Goal: Task Accomplishment & Management: Manage account settings

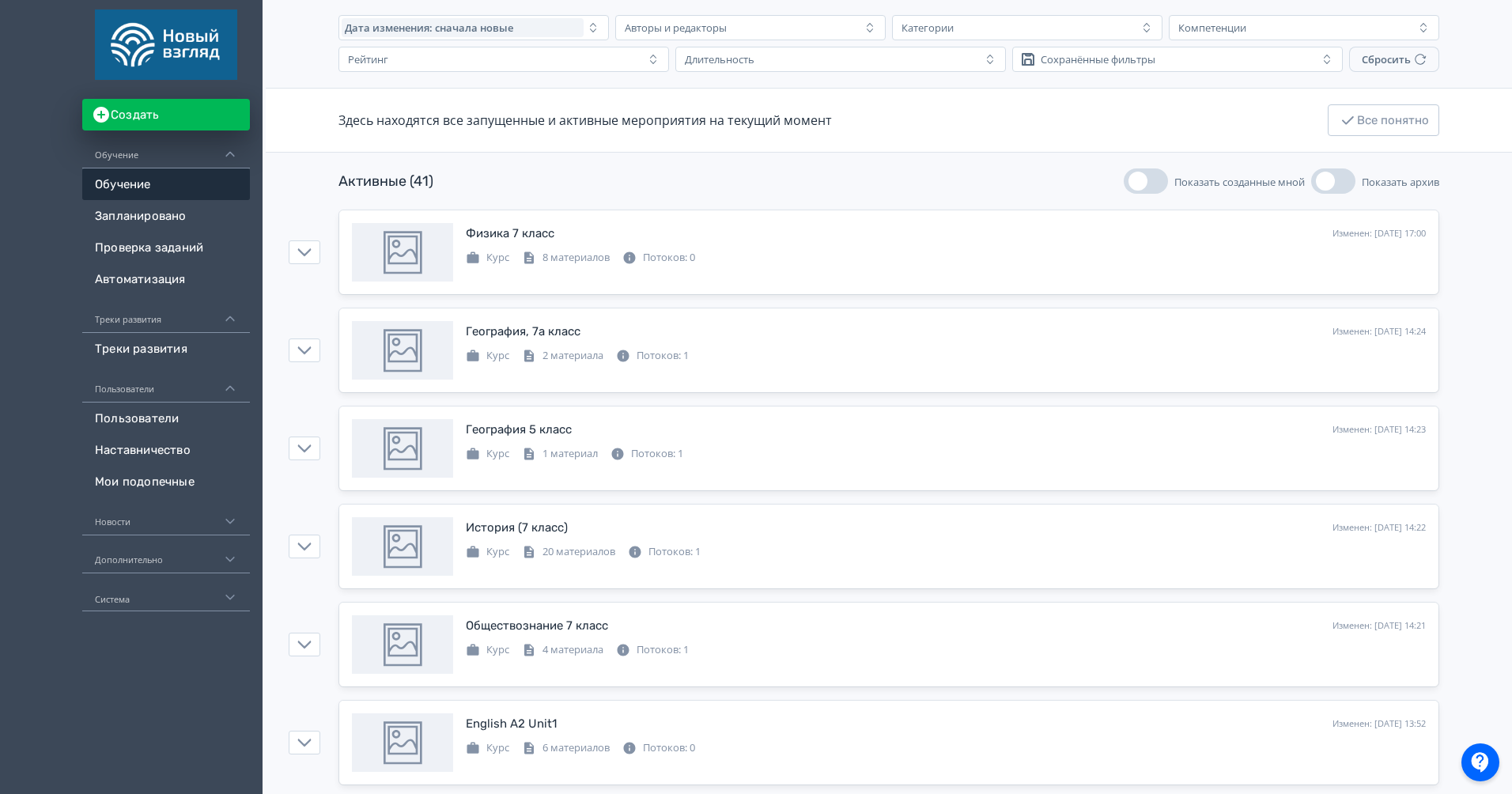
scroll to position [646, 0]
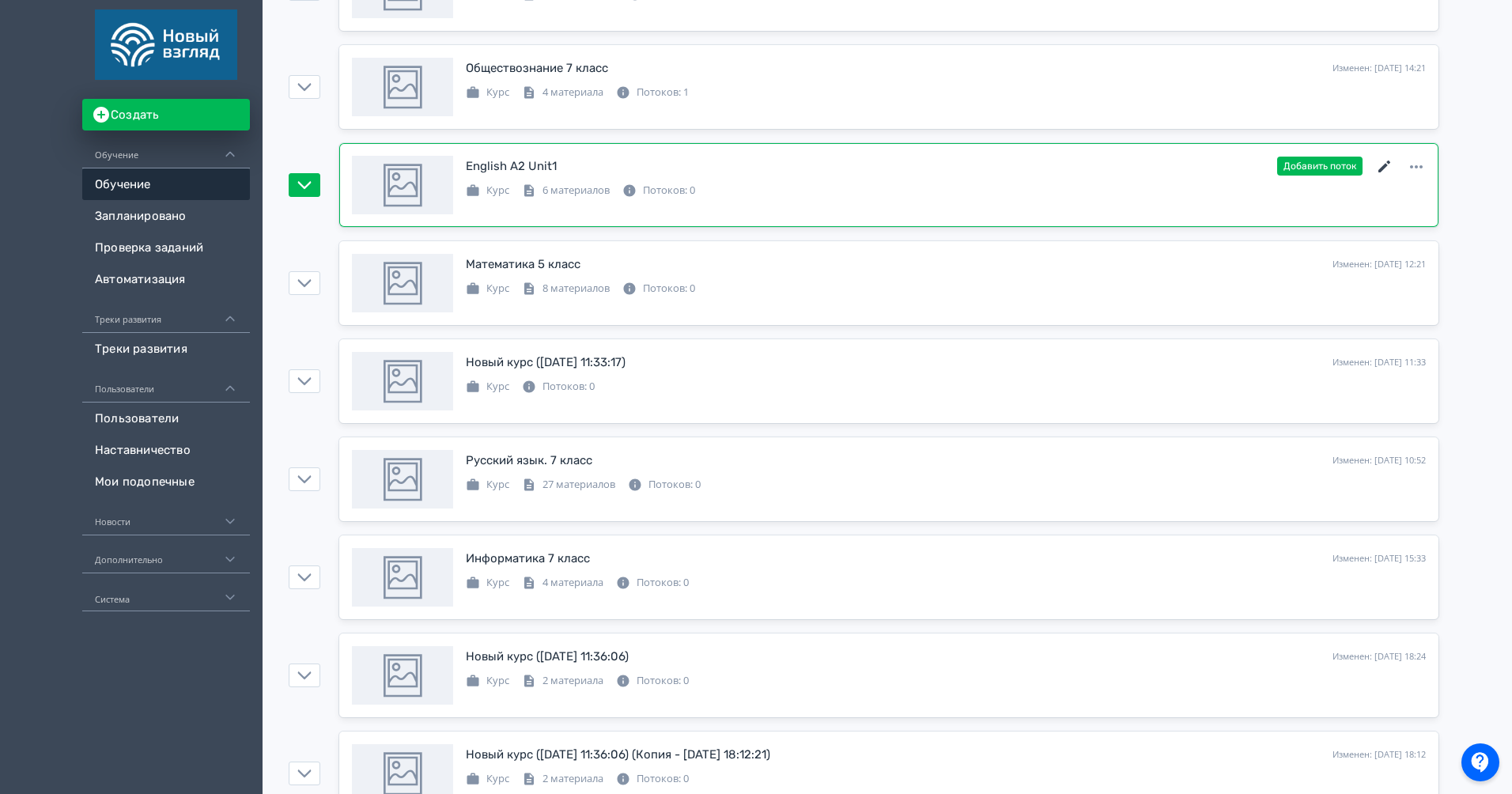
click at [1386, 167] on icon at bounding box center [1384, 166] width 19 height 19
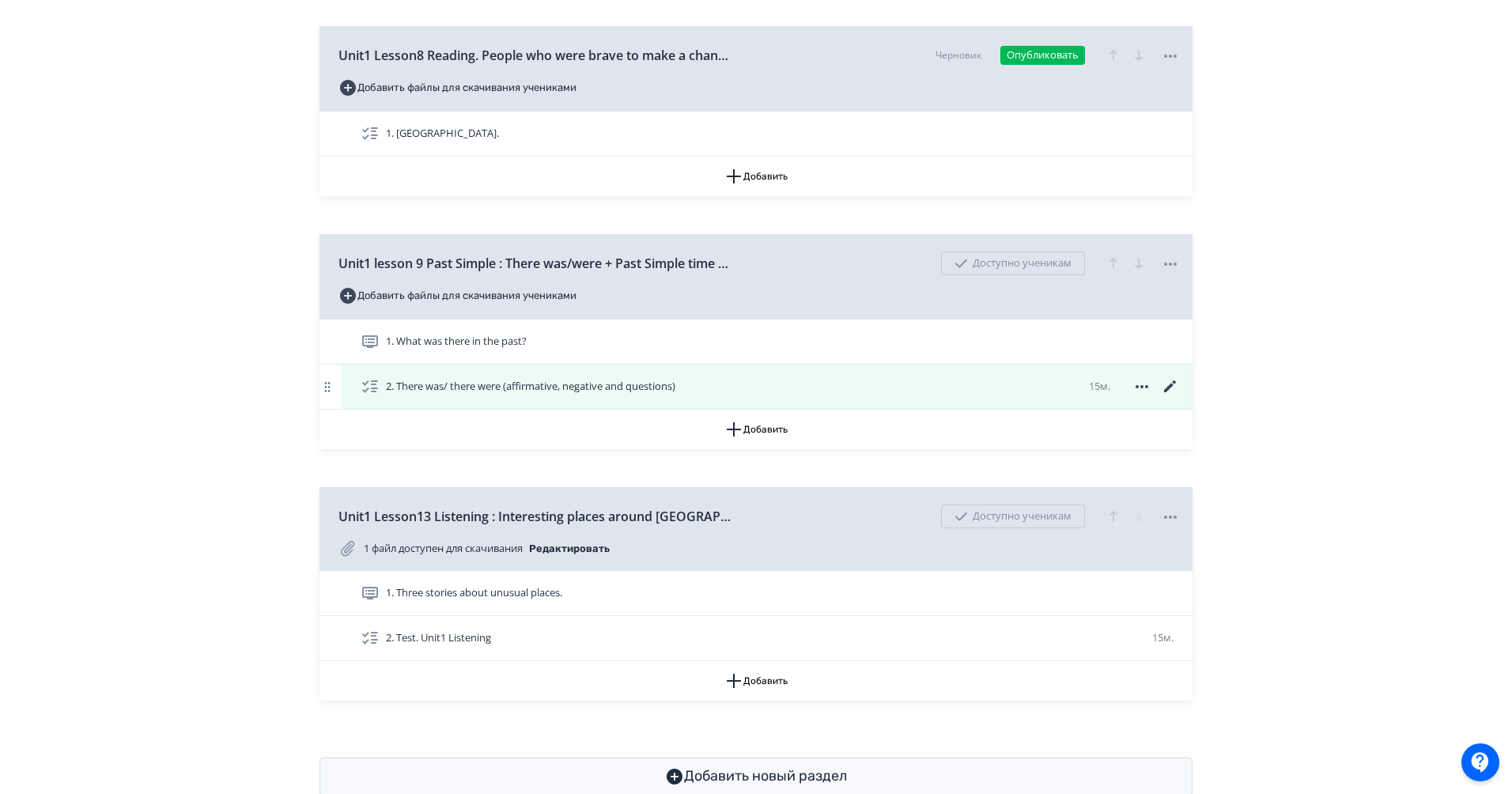
scroll to position [721, 0]
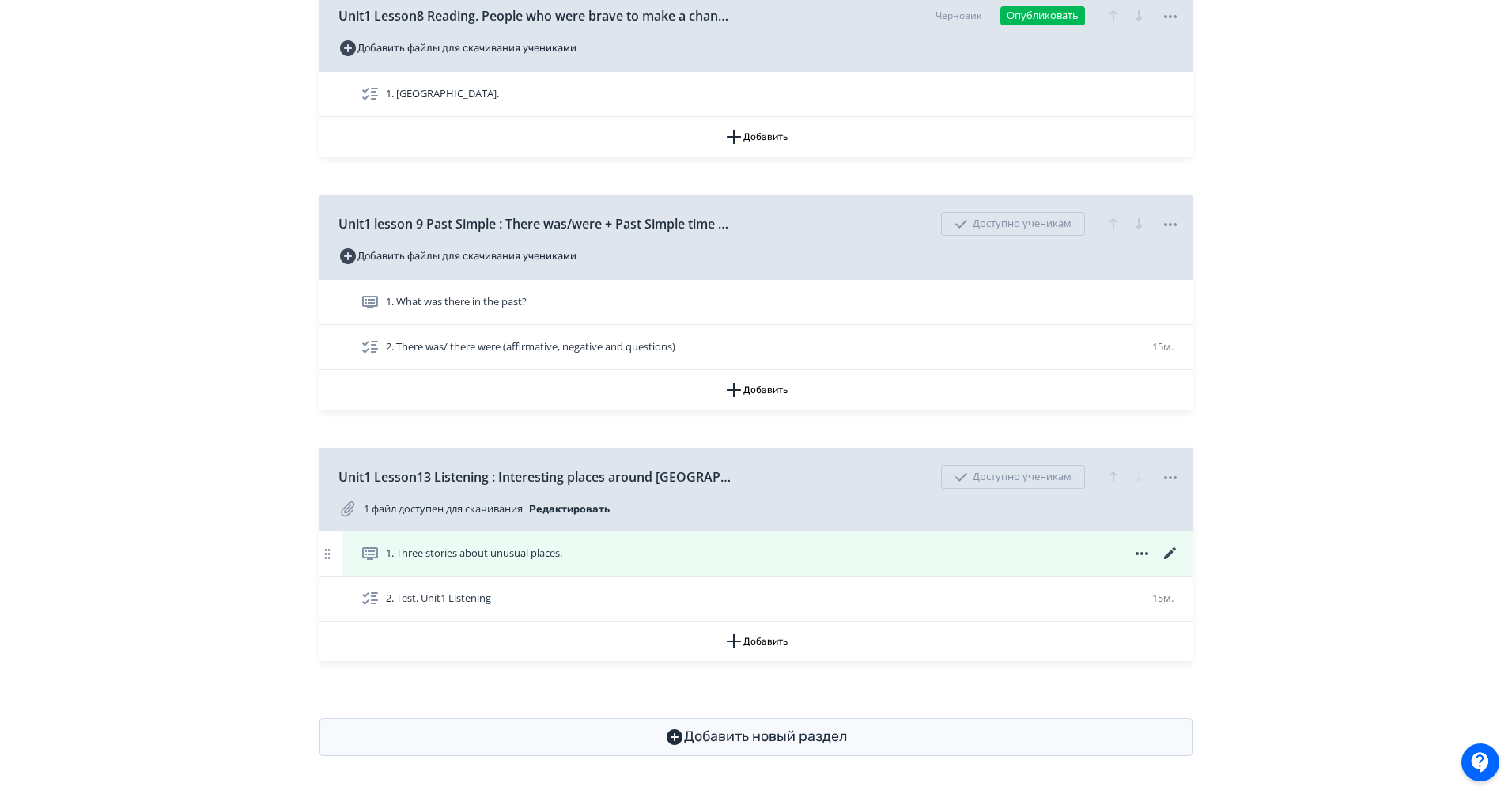
click at [1173, 552] on icon at bounding box center [1170, 553] width 19 height 19
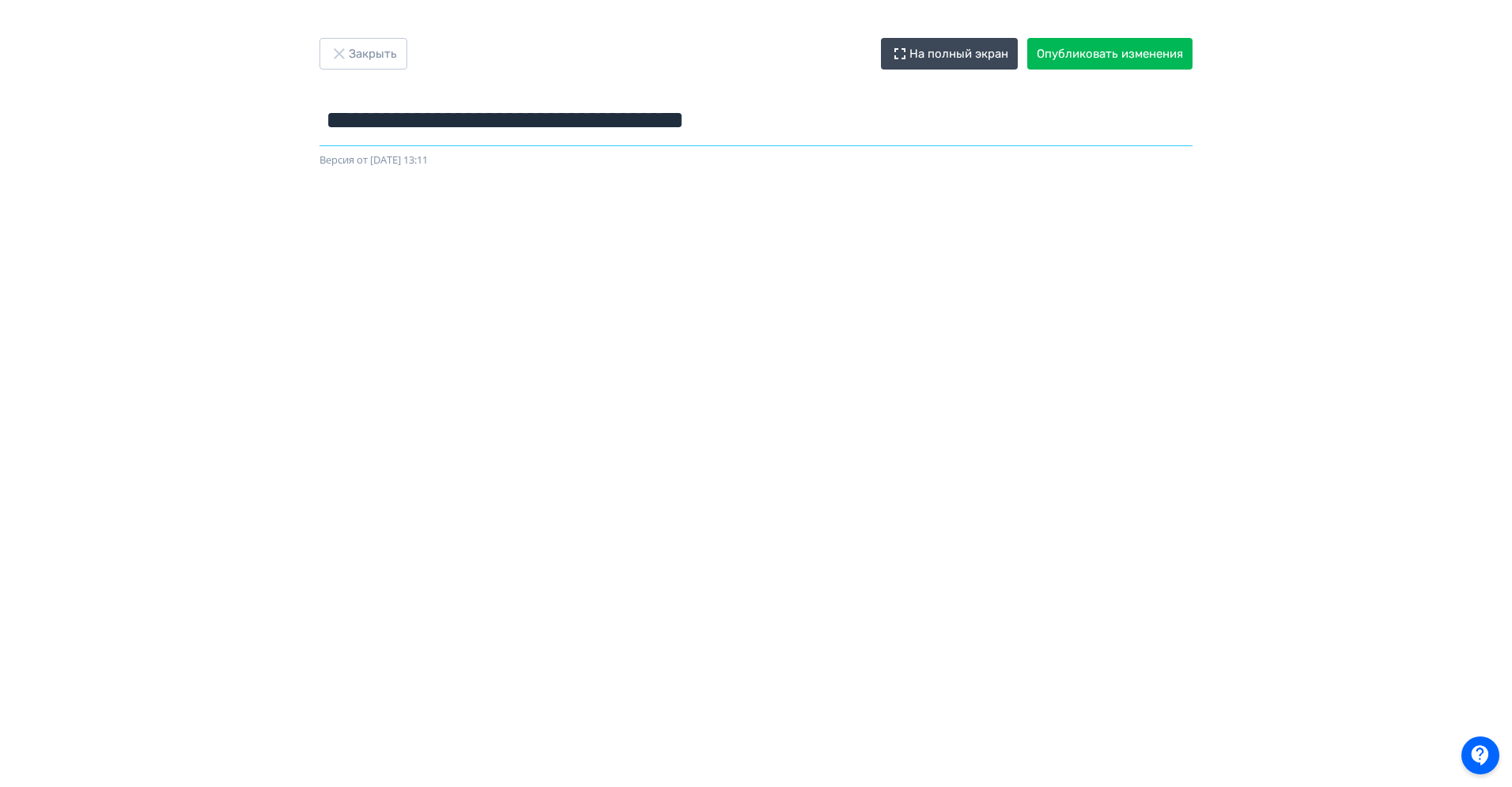
click at [753, 132] on input "**********" at bounding box center [756, 120] width 873 height 51
type input "**********"
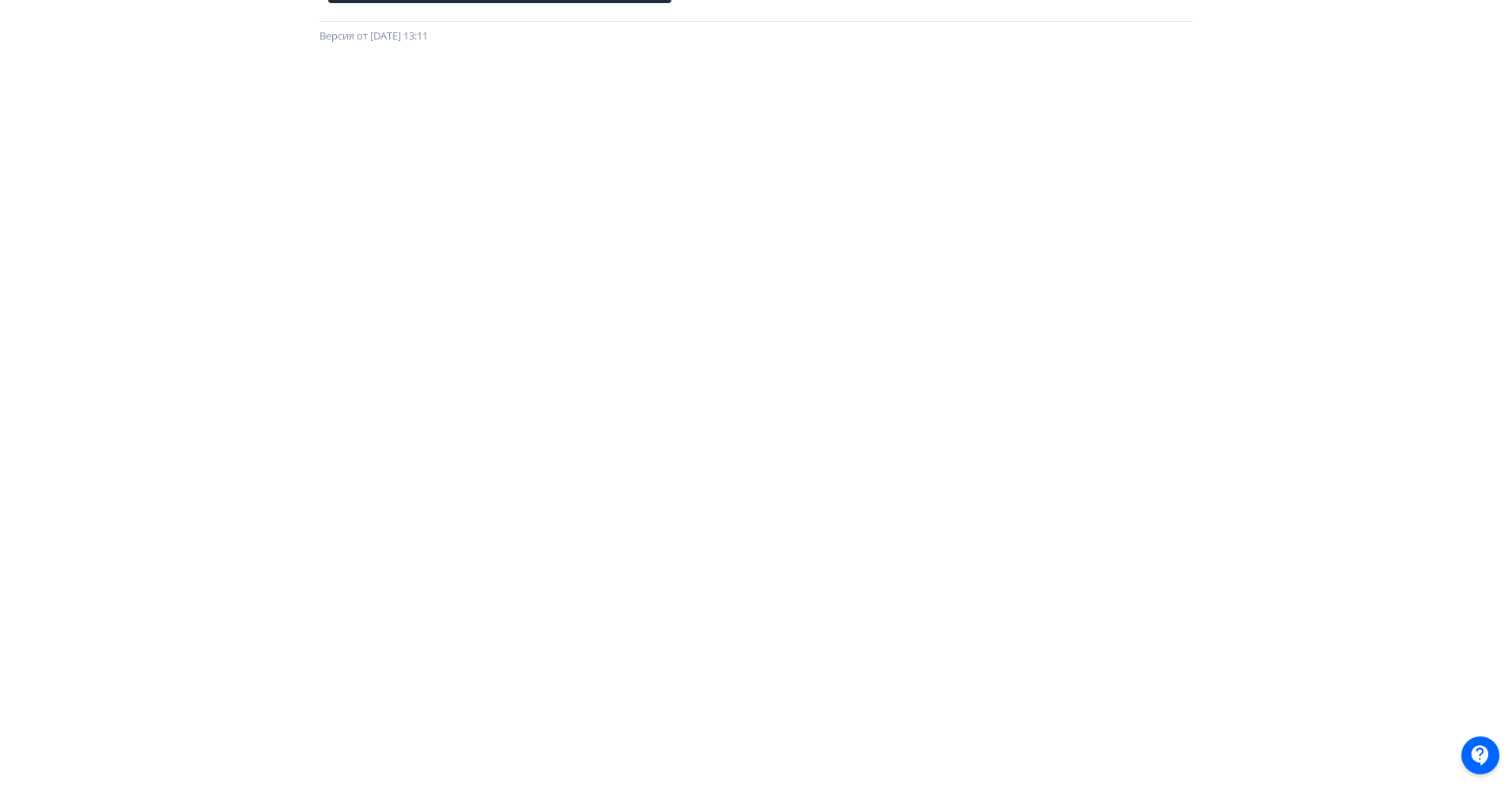
scroll to position [0, 1]
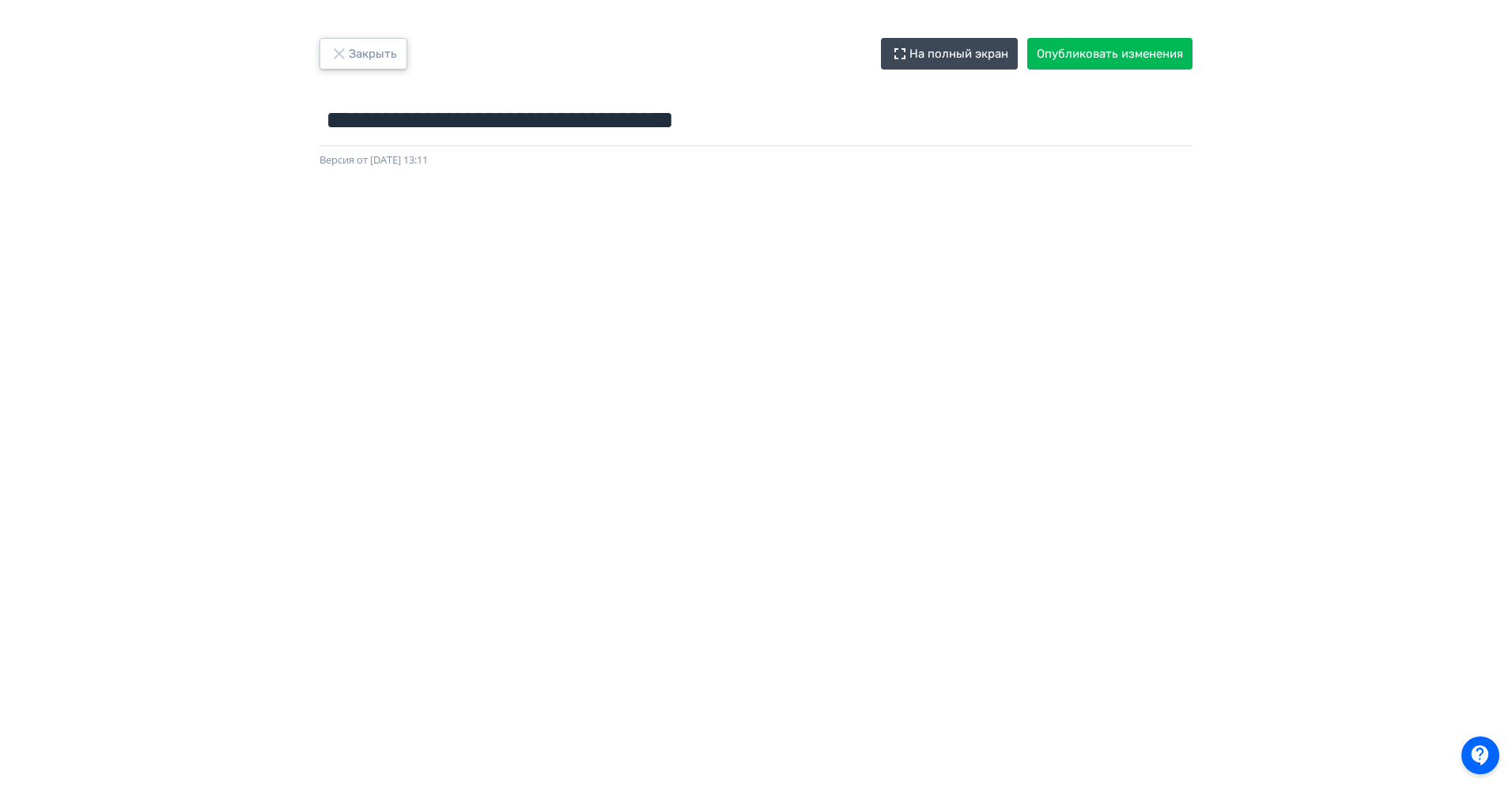
click at [377, 45] on button "Закрыть" at bounding box center [363, 53] width 88 height 32
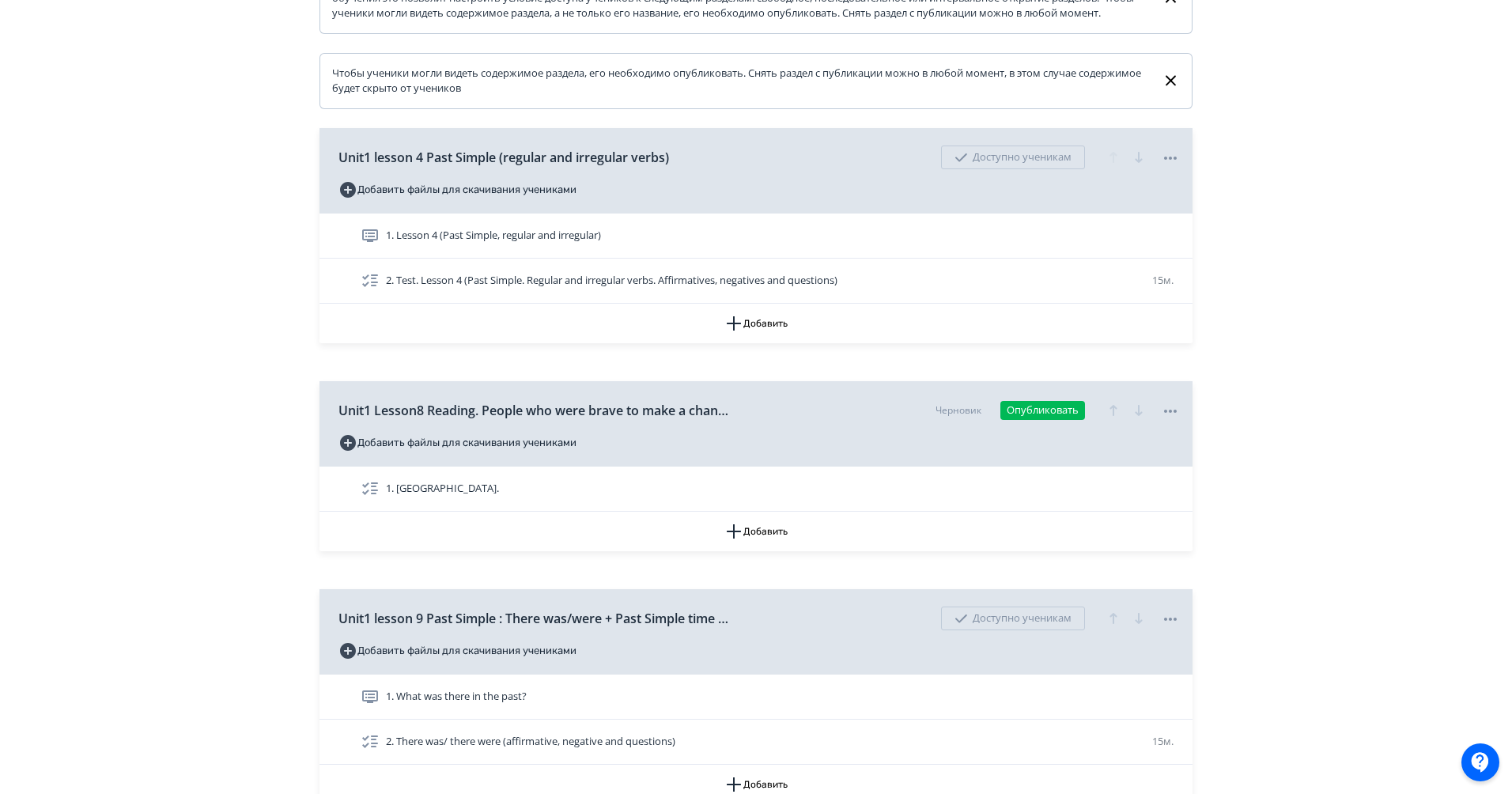
scroll to position [721, 0]
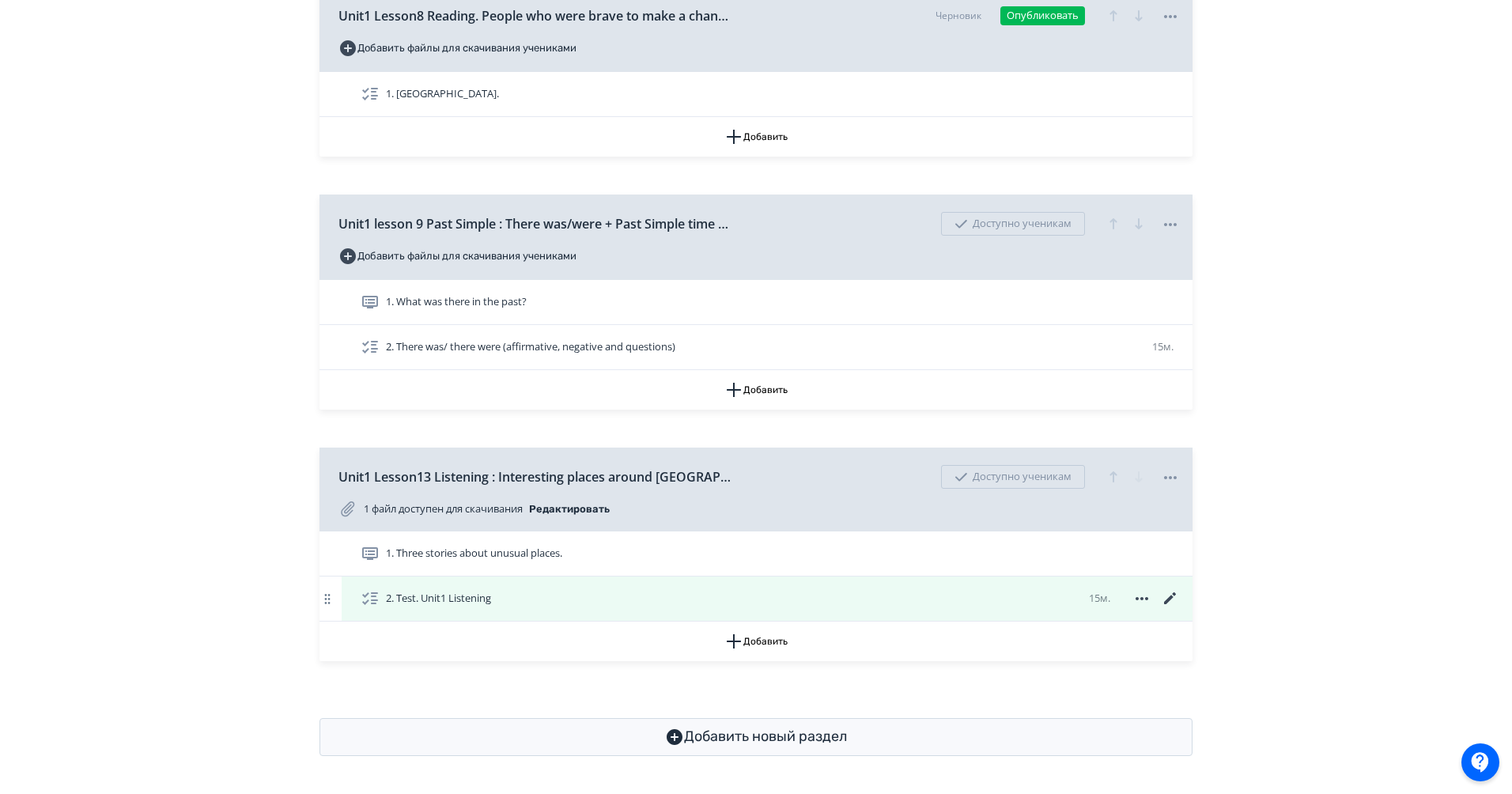
click at [1173, 599] on icon at bounding box center [1170, 599] width 19 height 19
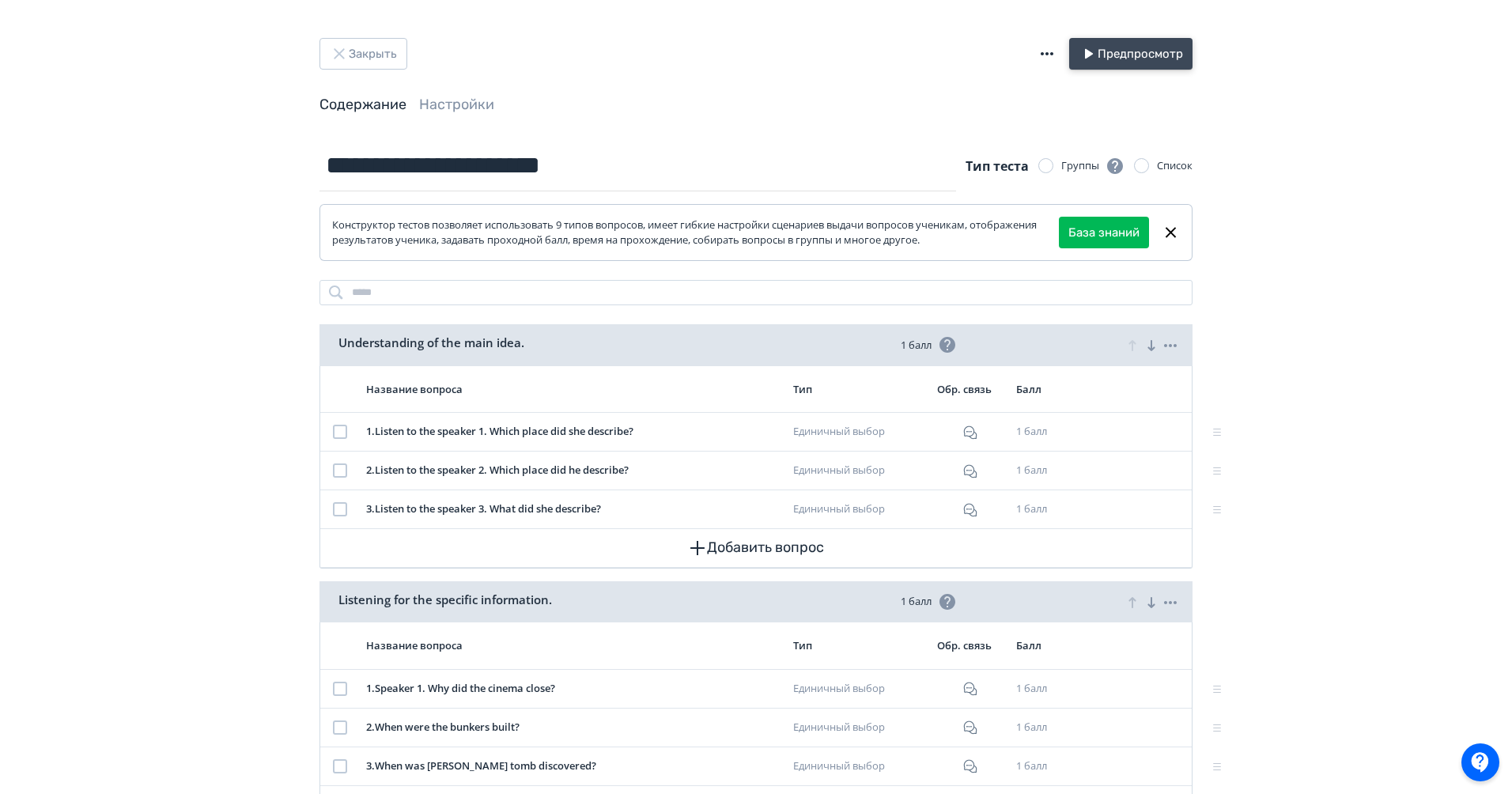
click at [1115, 58] on button "Предпросмотр" at bounding box center [1131, 54] width 123 height 32
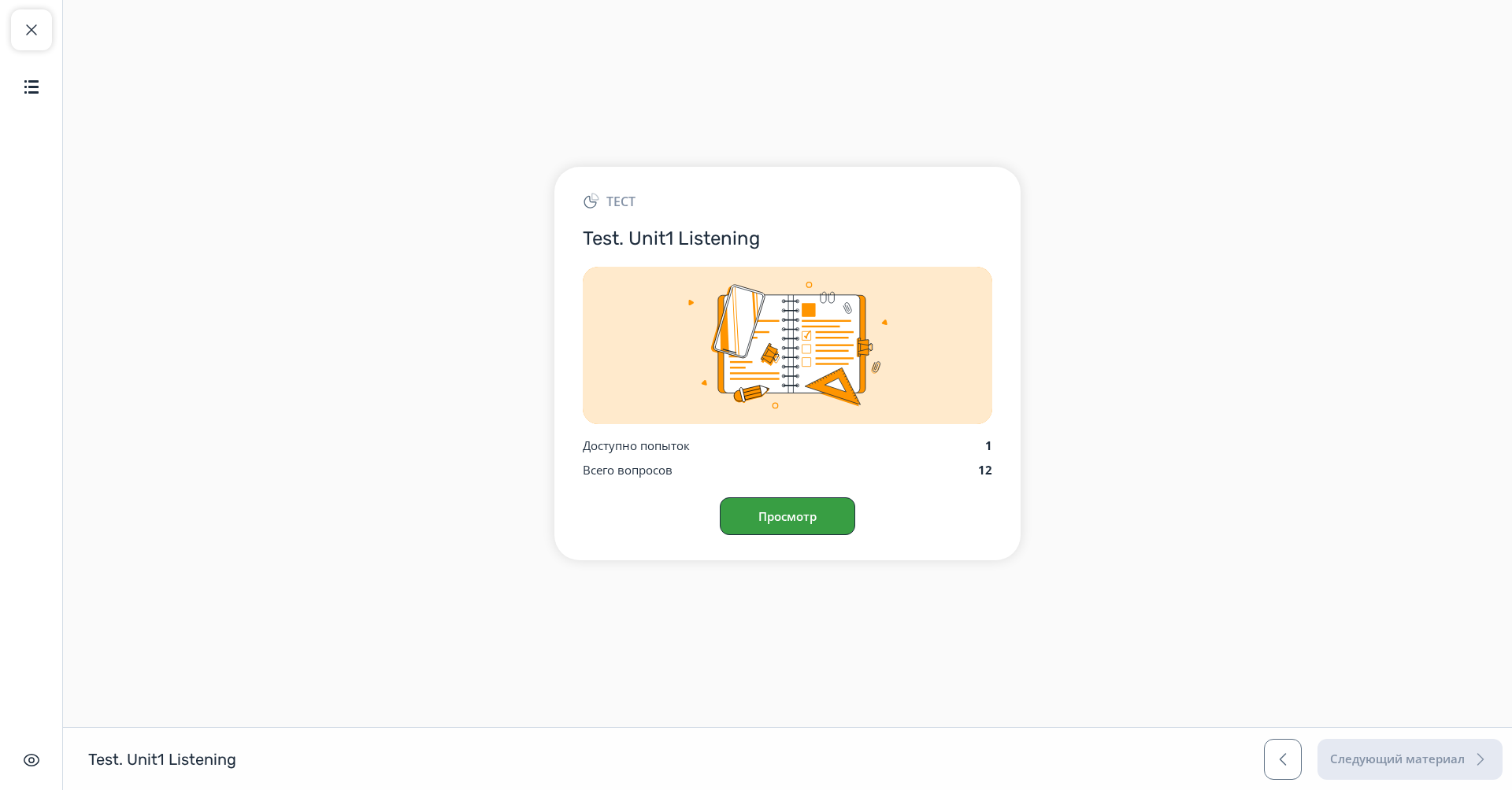
click at [794, 503] on button "Просмотр" at bounding box center [787, 516] width 136 height 38
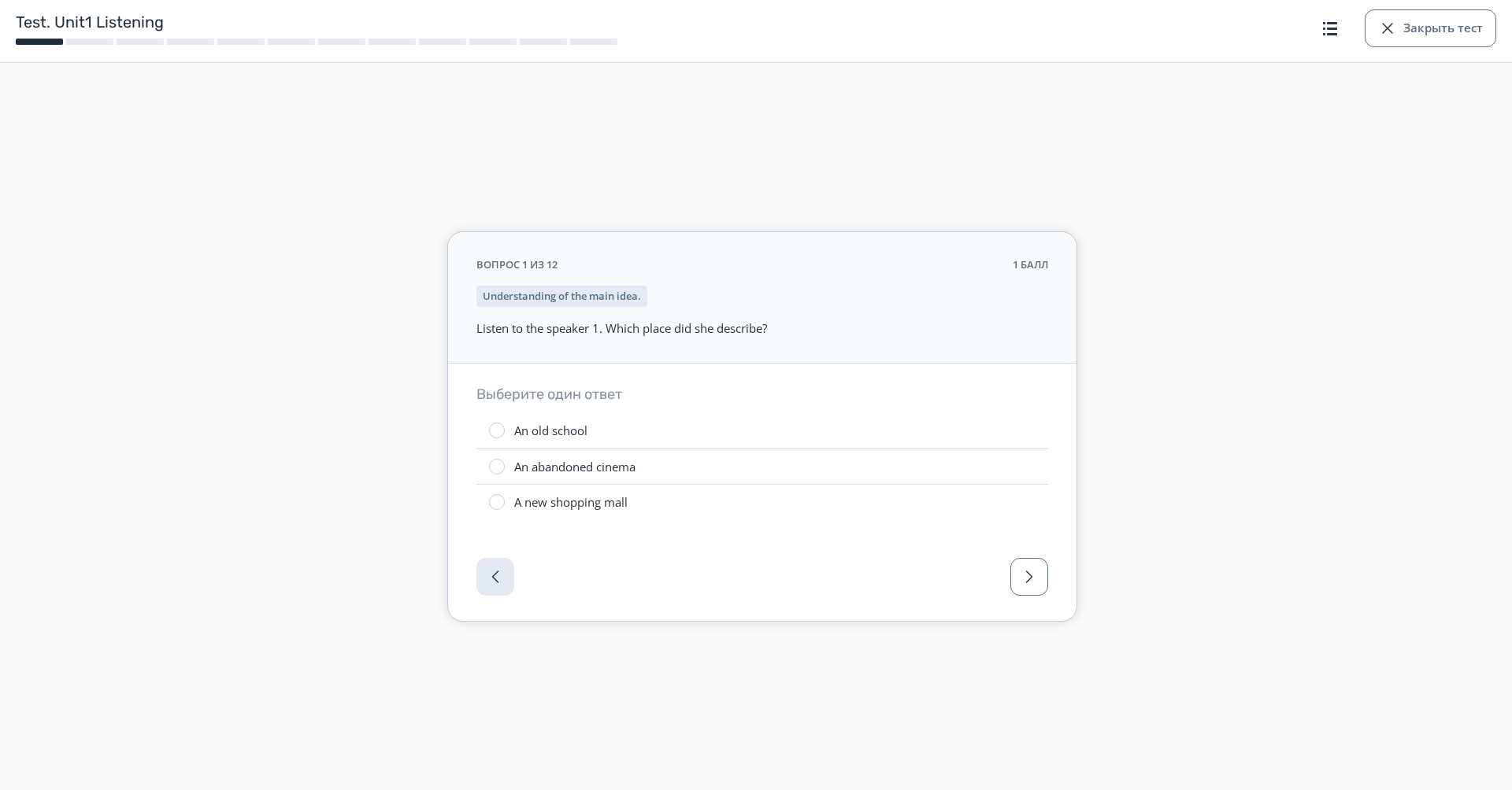
click at [622, 427] on label "An old school" at bounding box center [762, 431] width 572 height 36
click at [608, 320] on p "Listen to the speaker 1. Which place did she describe?" at bounding box center [762, 328] width 572 height 18
click at [1400, 35] on button "Закрыть тест" at bounding box center [1430, 28] width 132 height 38
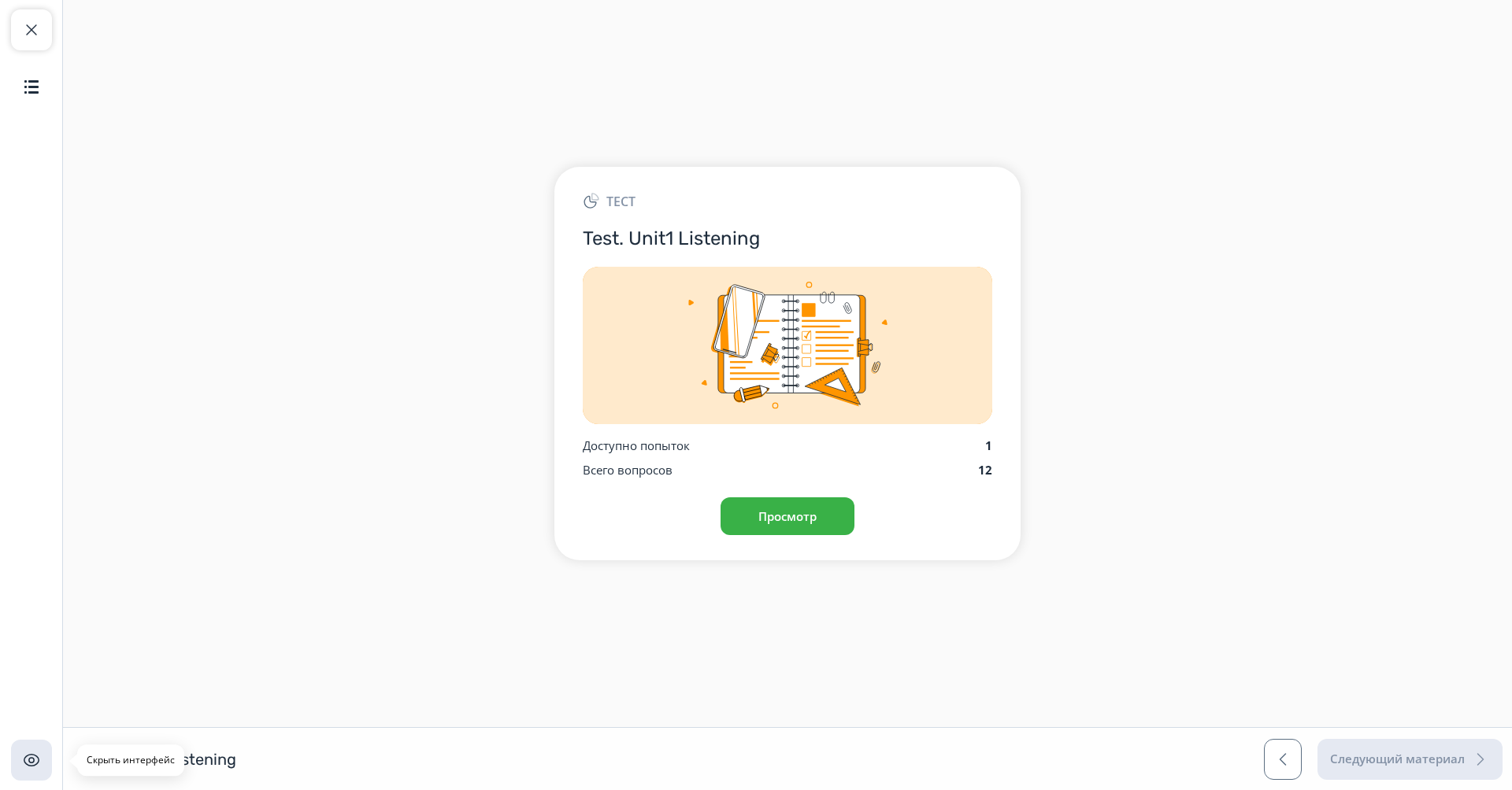
click at [39, 757] on img "button" at bounding box center [31, 759] width 19 height 19
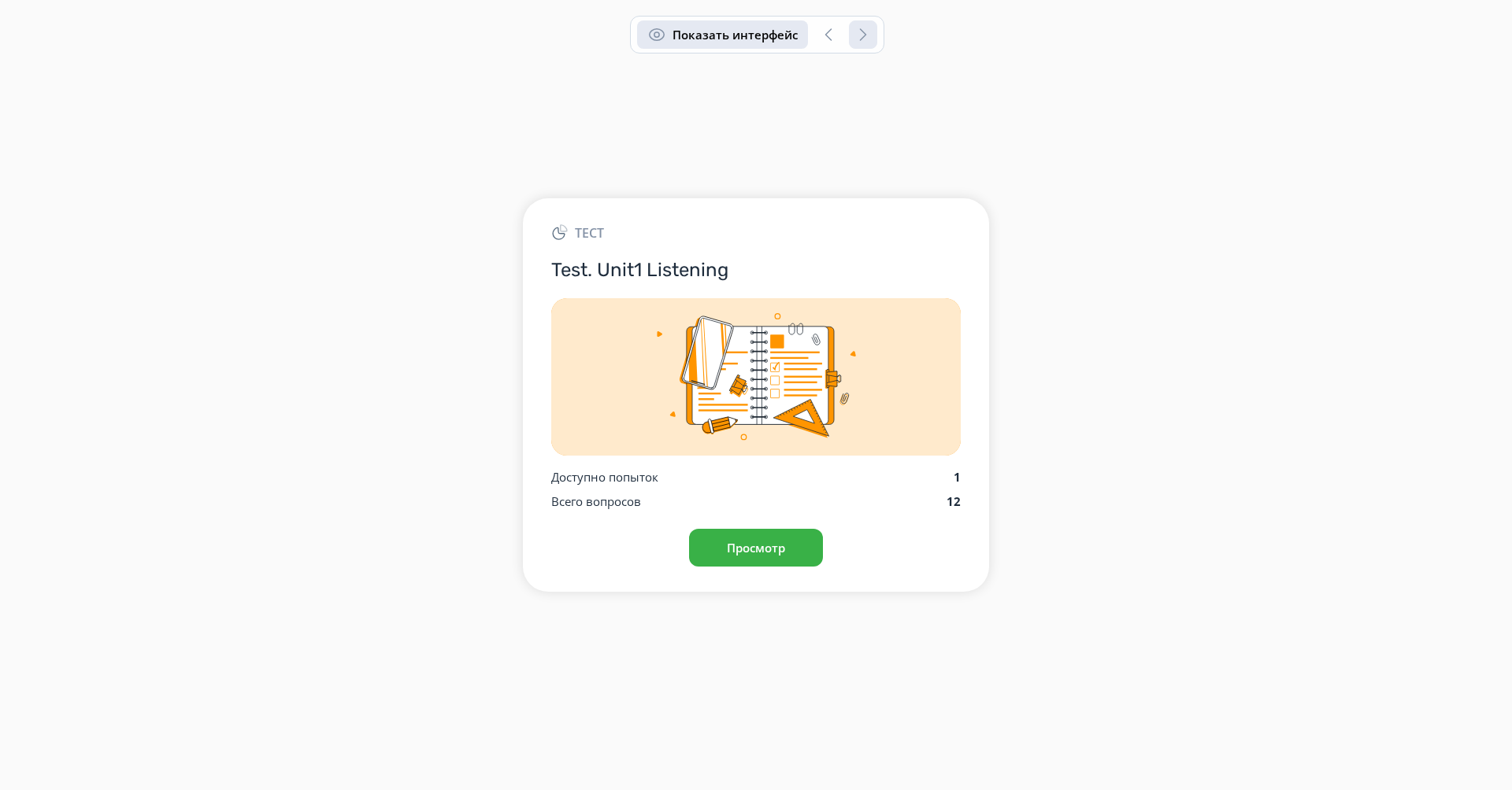
click at [672, 34] on button "Показать интерфейс" at bounding box center [722, 34] width 171 height 28
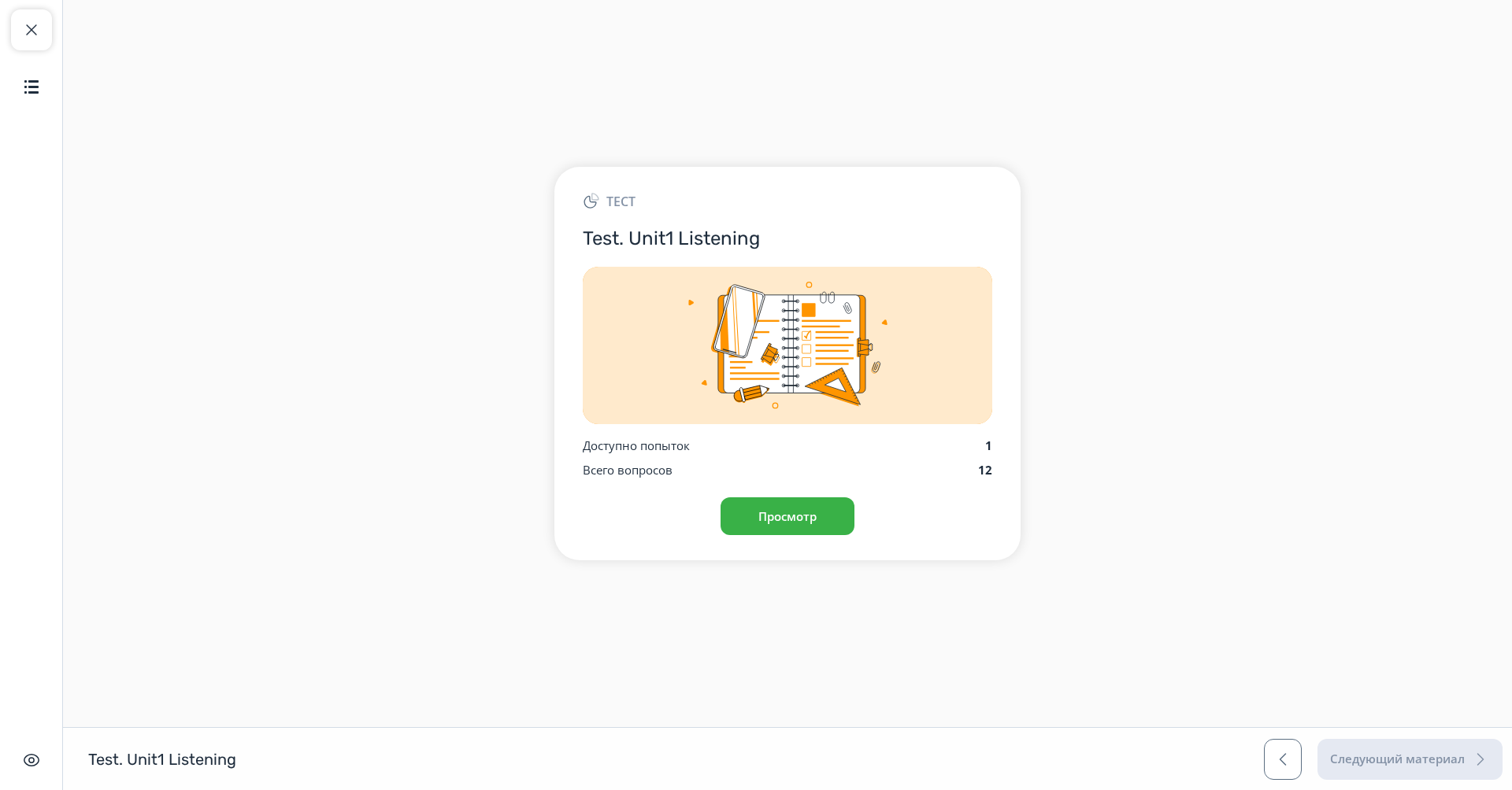
click at [51, 30] on div "Закрыть курс Содержание Скрыть интерфейс" at bounding box center [31, 395] width 63 height 790
click at [33, 33] on span "button" at bounding box center [31, 29] width 19 height 19
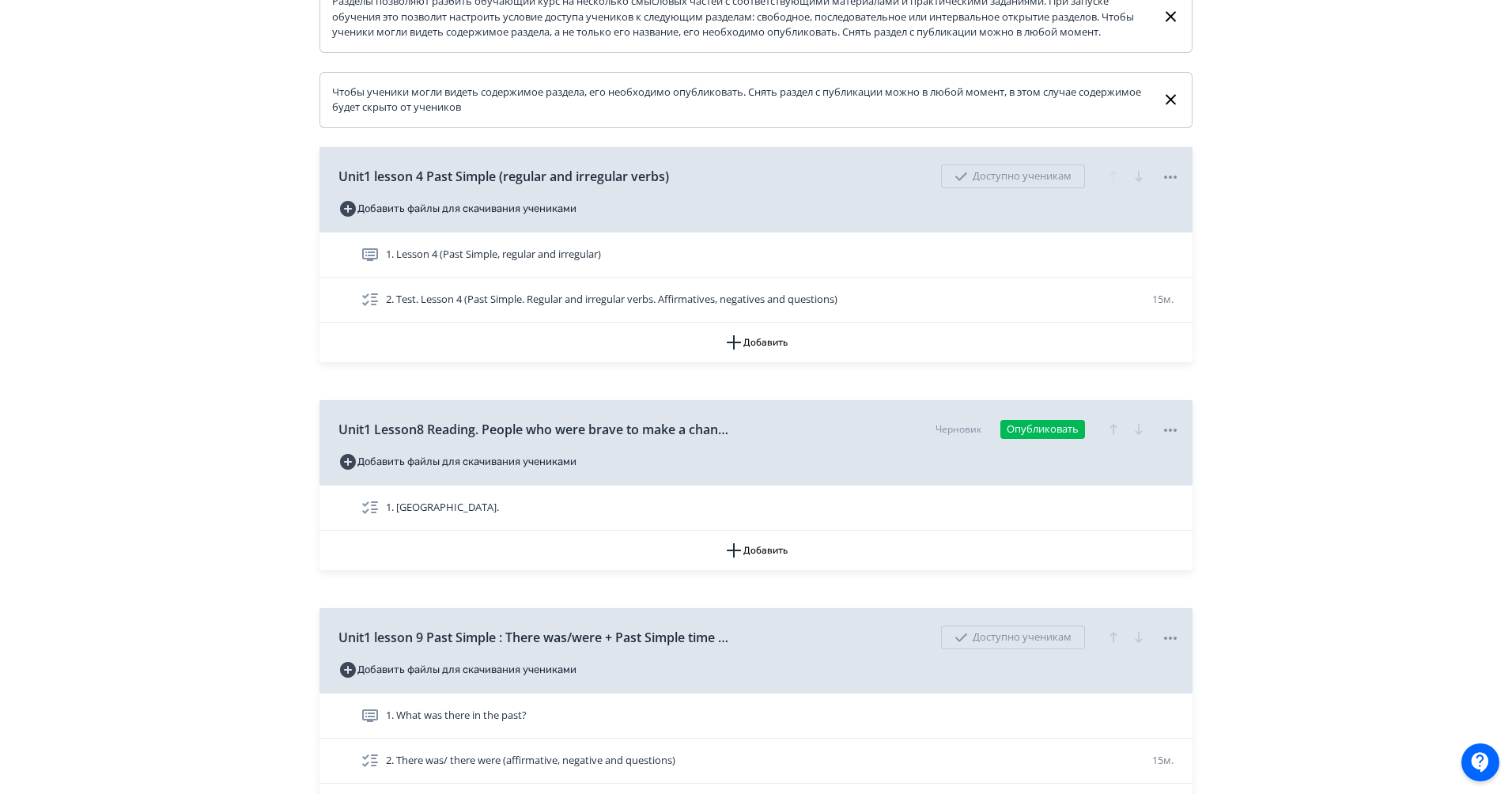
scroll to position [302, 0]
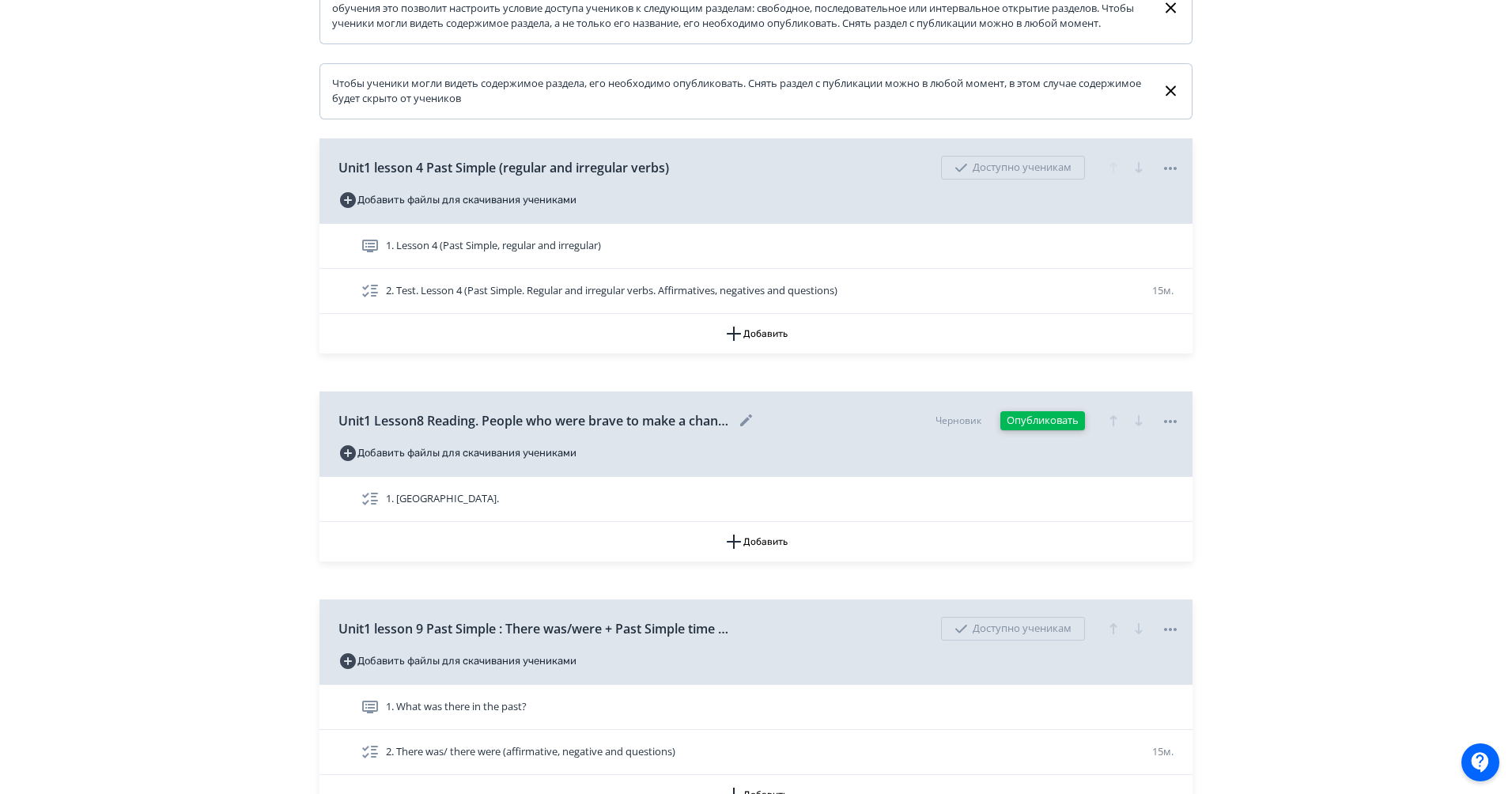
click at [1061, 431] on button "Опубликовать" at bounding box center [1043, 420] width 84 height 19
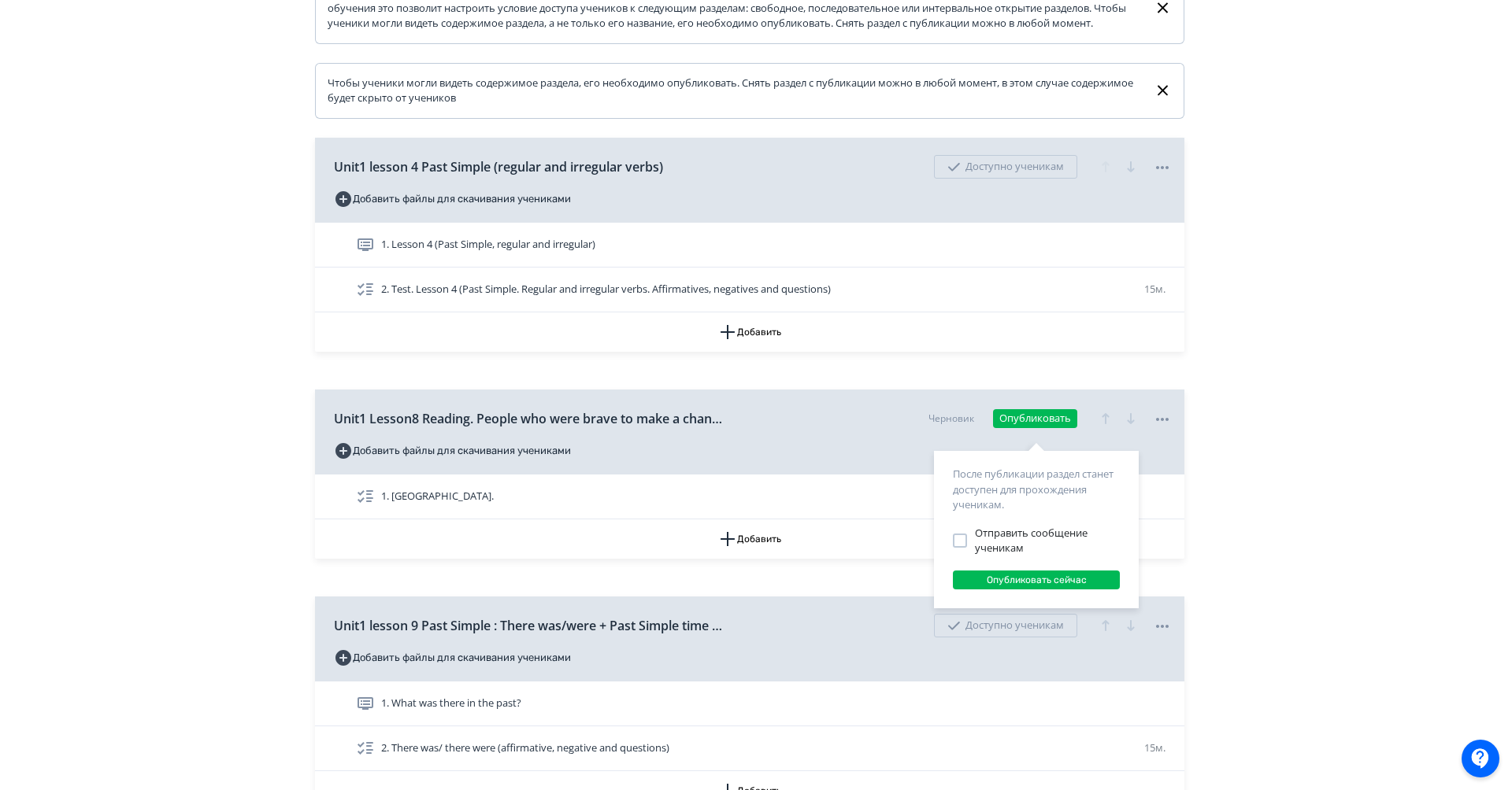
click at [789, 473] on div "После публикации раздел станет доступен для прохождения ученикам. Отправить соо…" at bounding box center [756, 395] width 1512 height 790
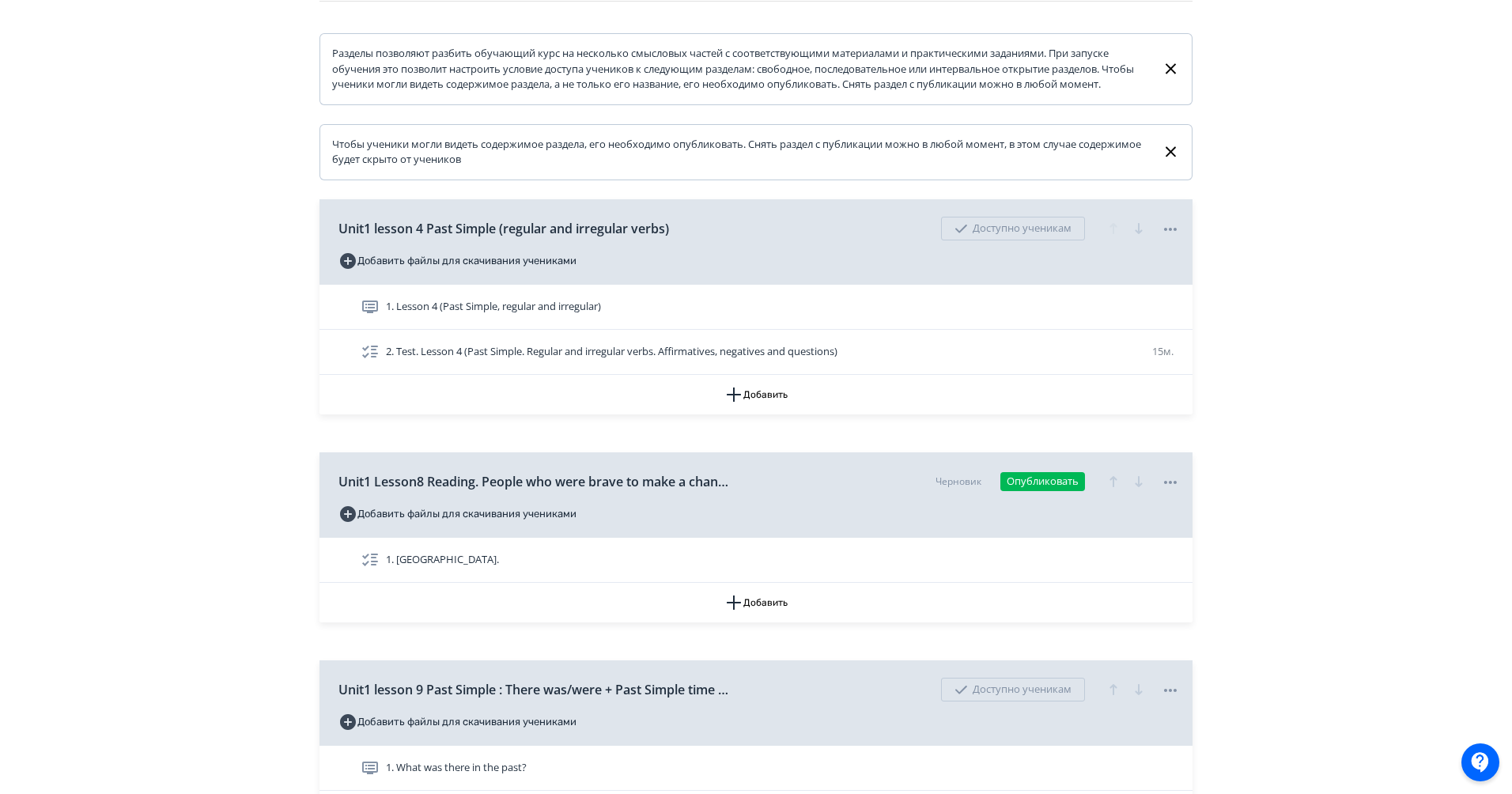
scroll to position [0, 0]
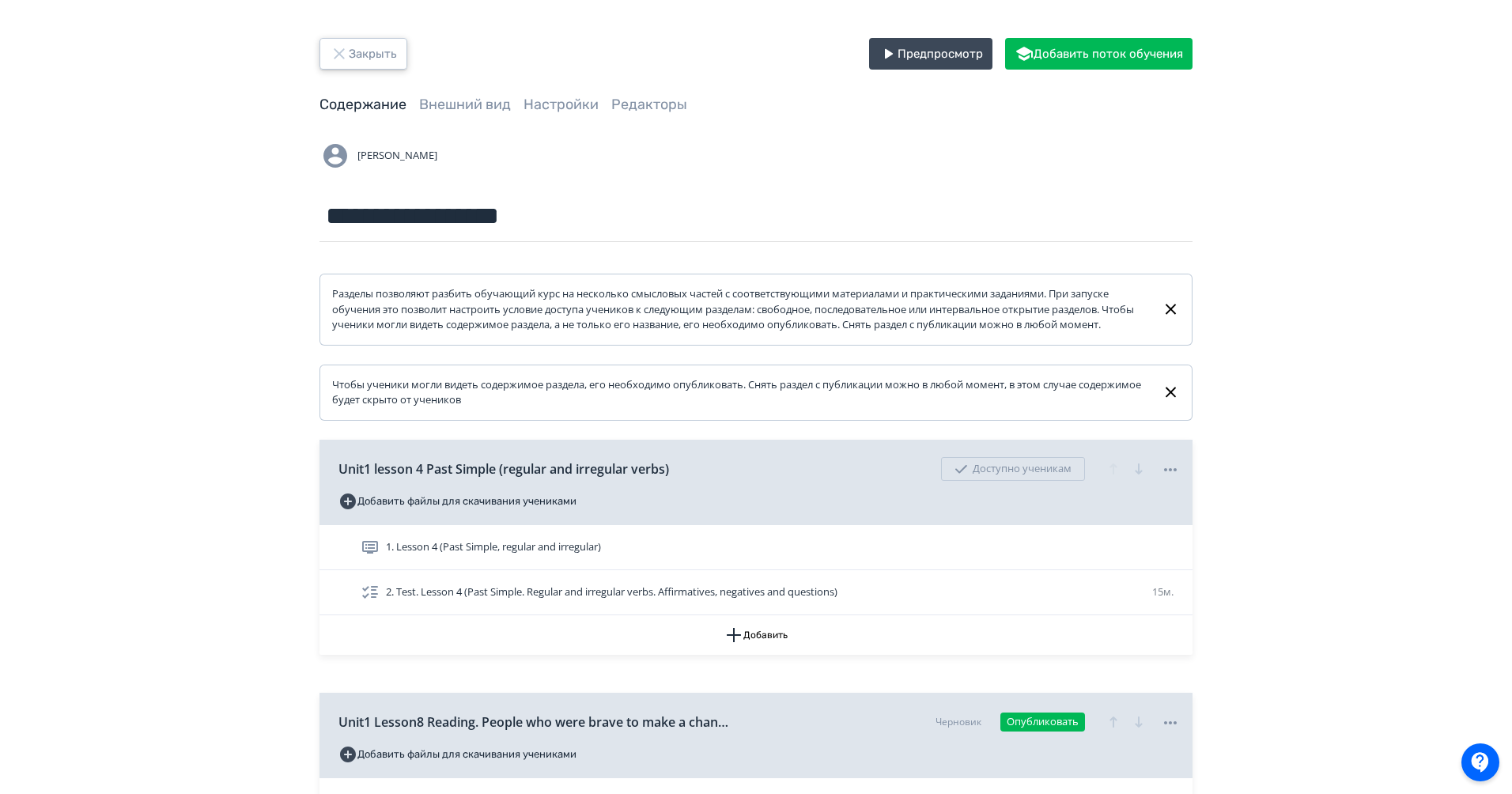
click at [385, 41] on button "Закрыть" at bounding box center [363, 54] width 88 height 32
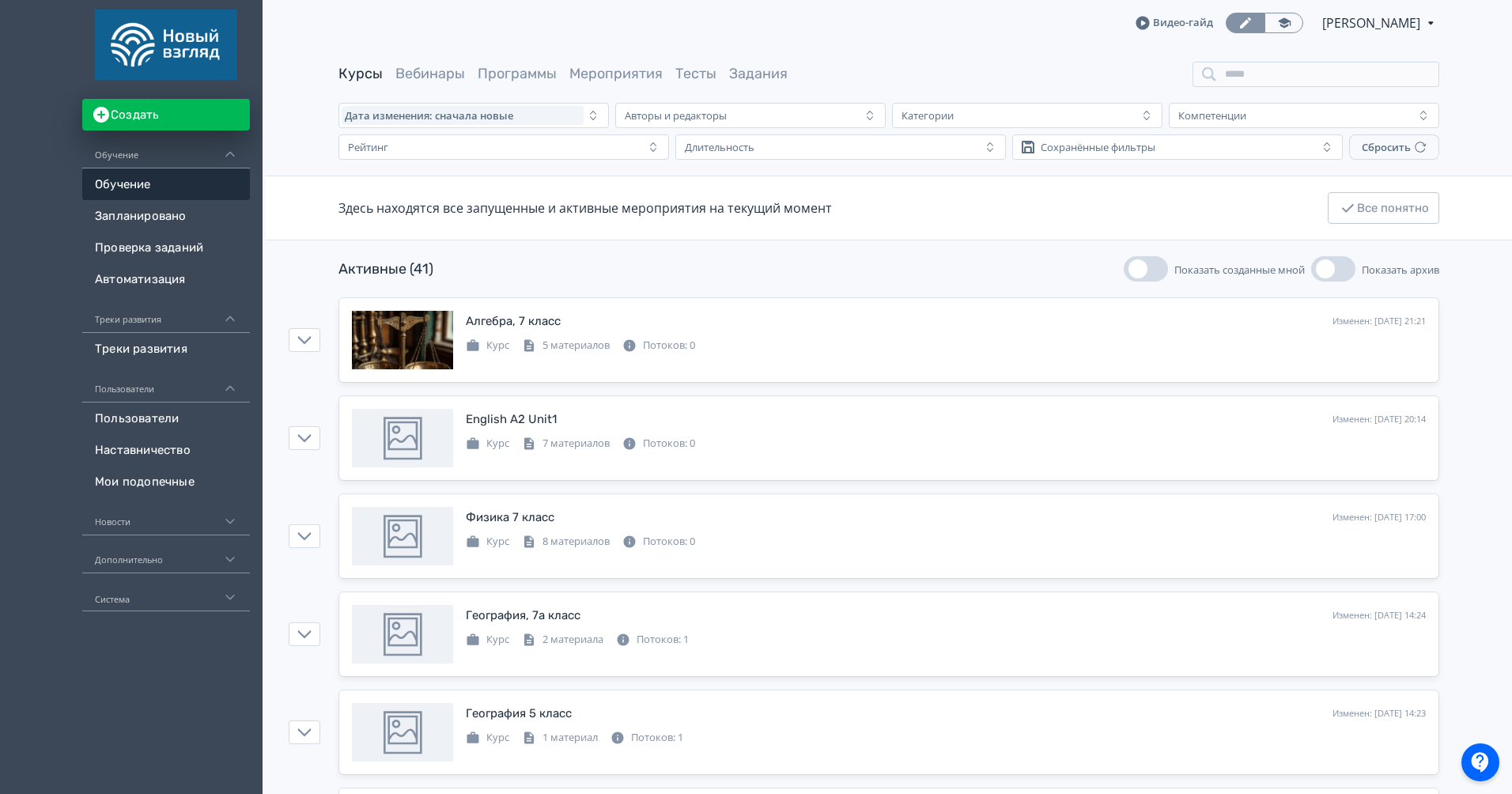
click at [1354, 23] on span "[PERSON_NAME]" at bounding box center [1373, 23] width 101 height 19
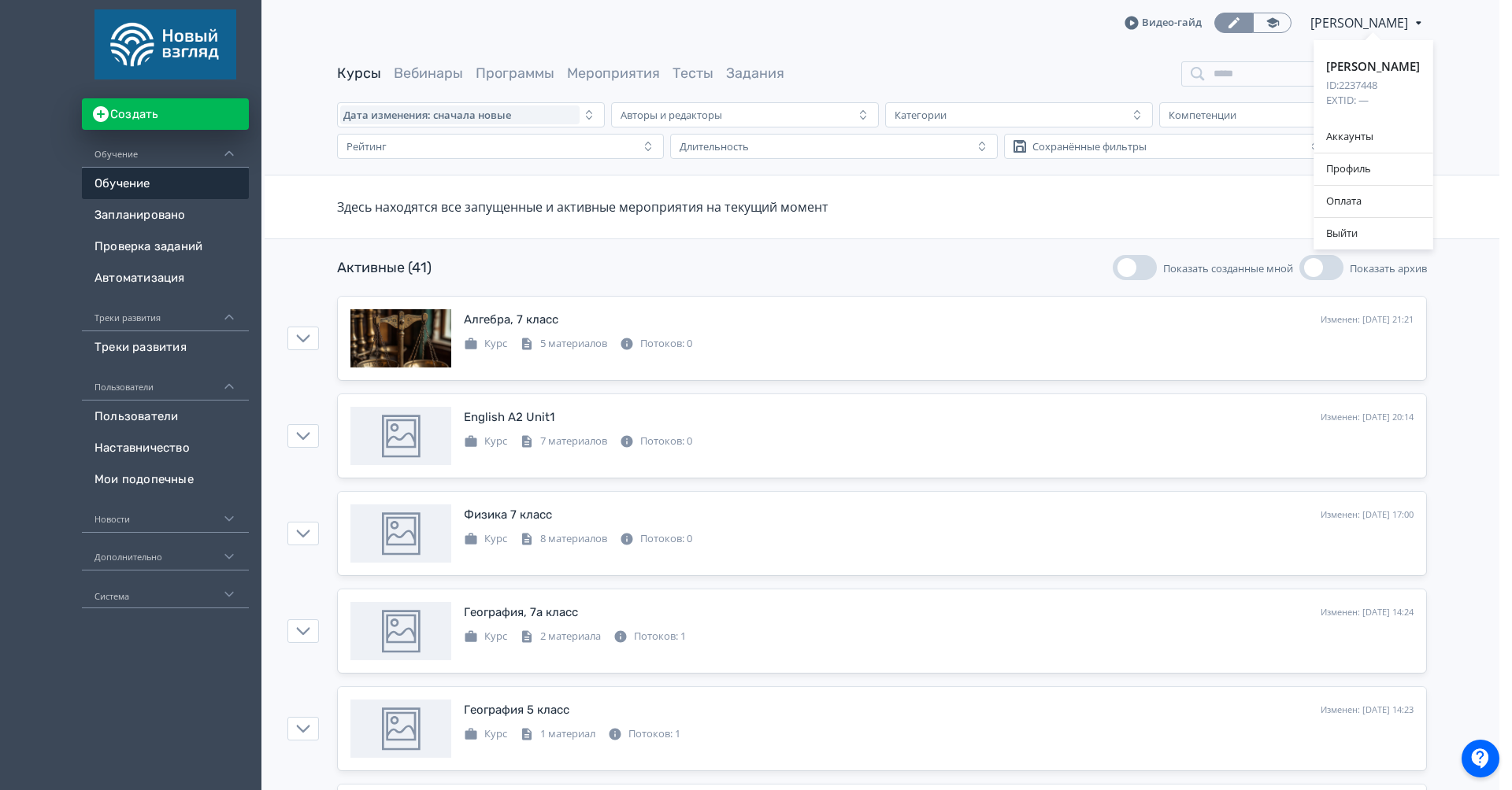
click at [1251, 48] on div "[PERSON_NAME] ID: 2237448 EXTID: — Аккаунты Профиль Оплата Выйти" at bounding box center [756, 395] width 1512 height 790
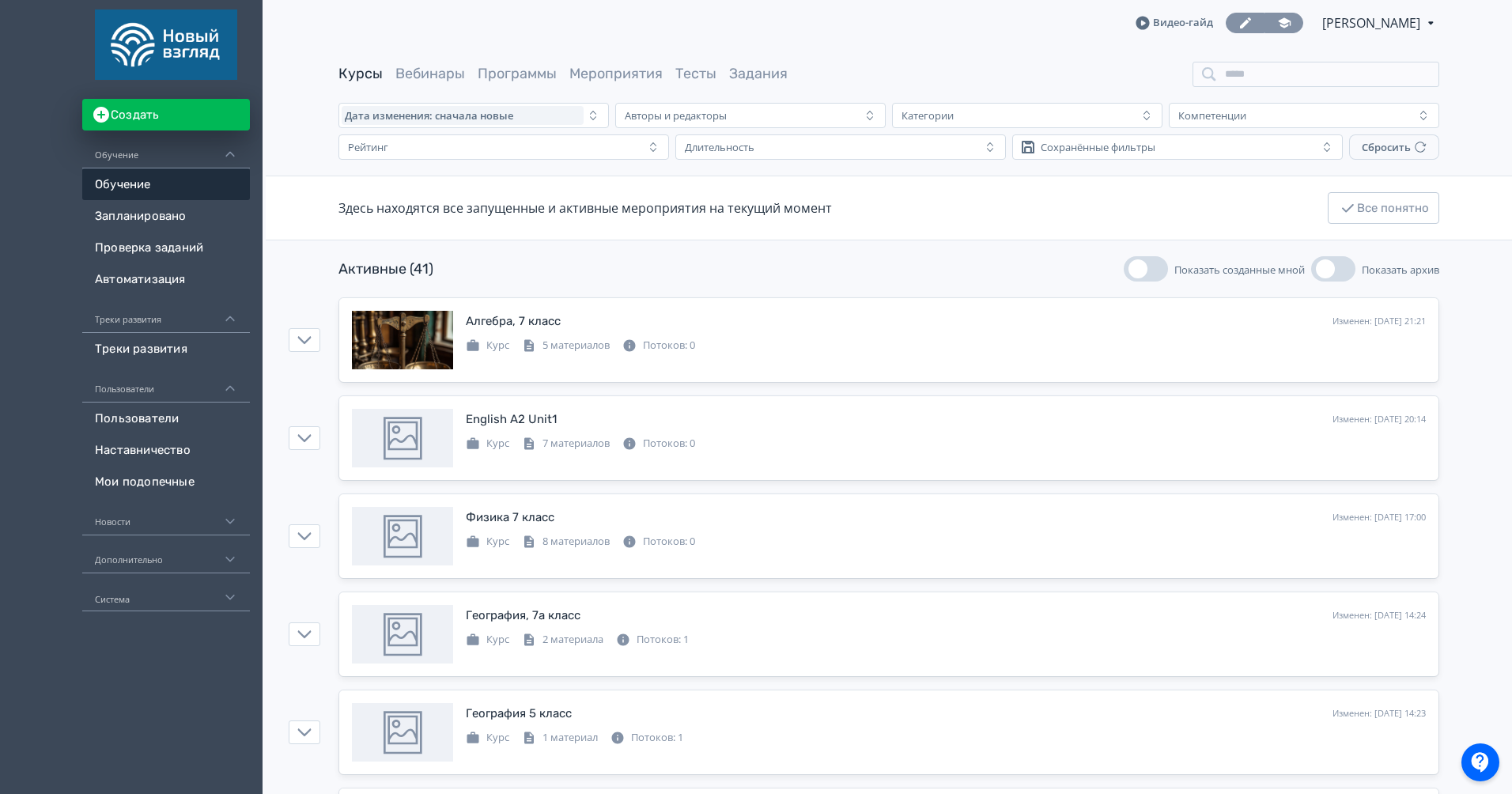
click at [1283, 26] on link at bounding box center [1283, 23] width 39 height 20
